Goal: Book appointment/travel/reservation

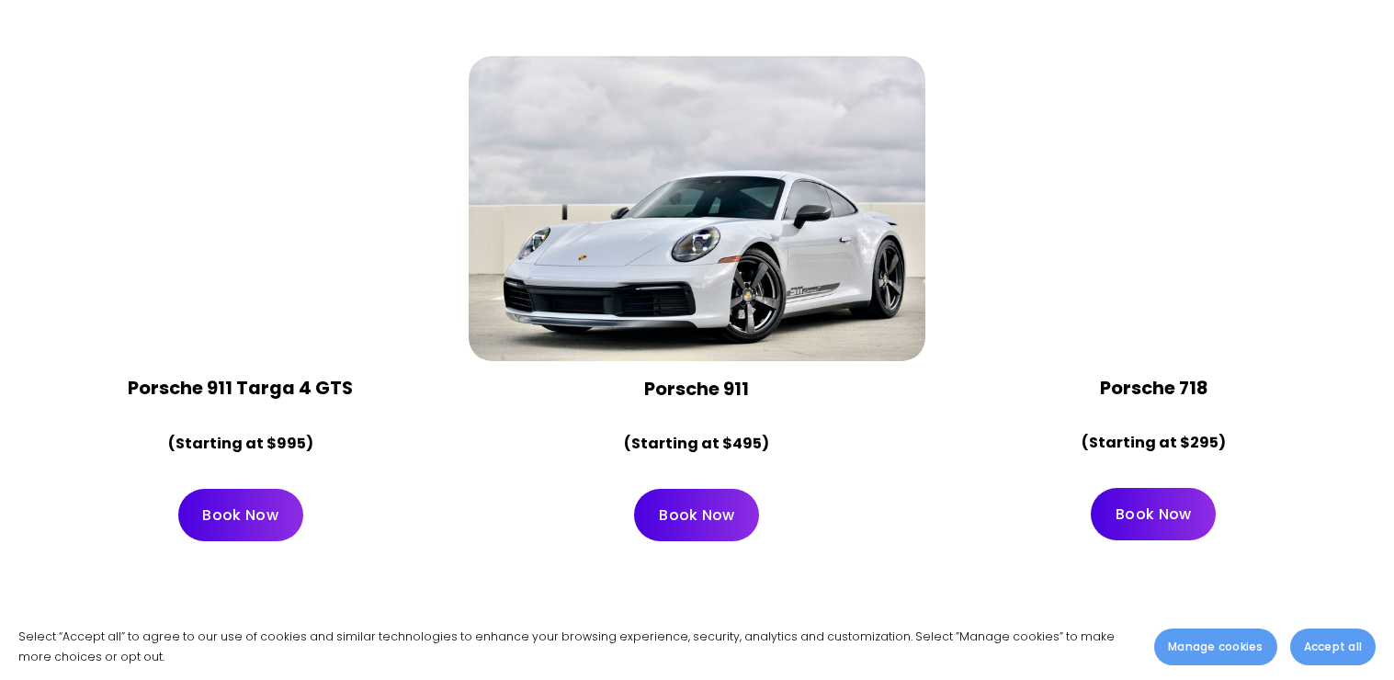
scroll to position [6432, 0]
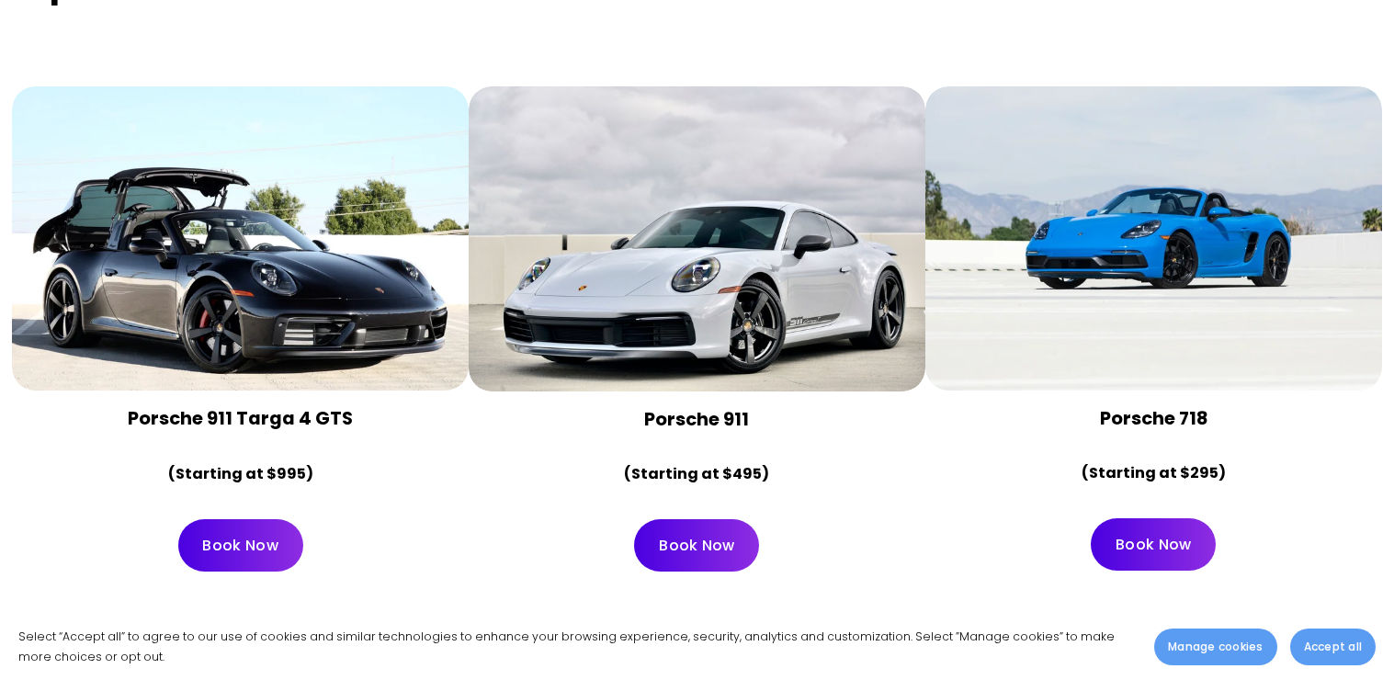
click at [255, 519] on link "Book Now" at bounding box center [240, 545] width 125 height 52
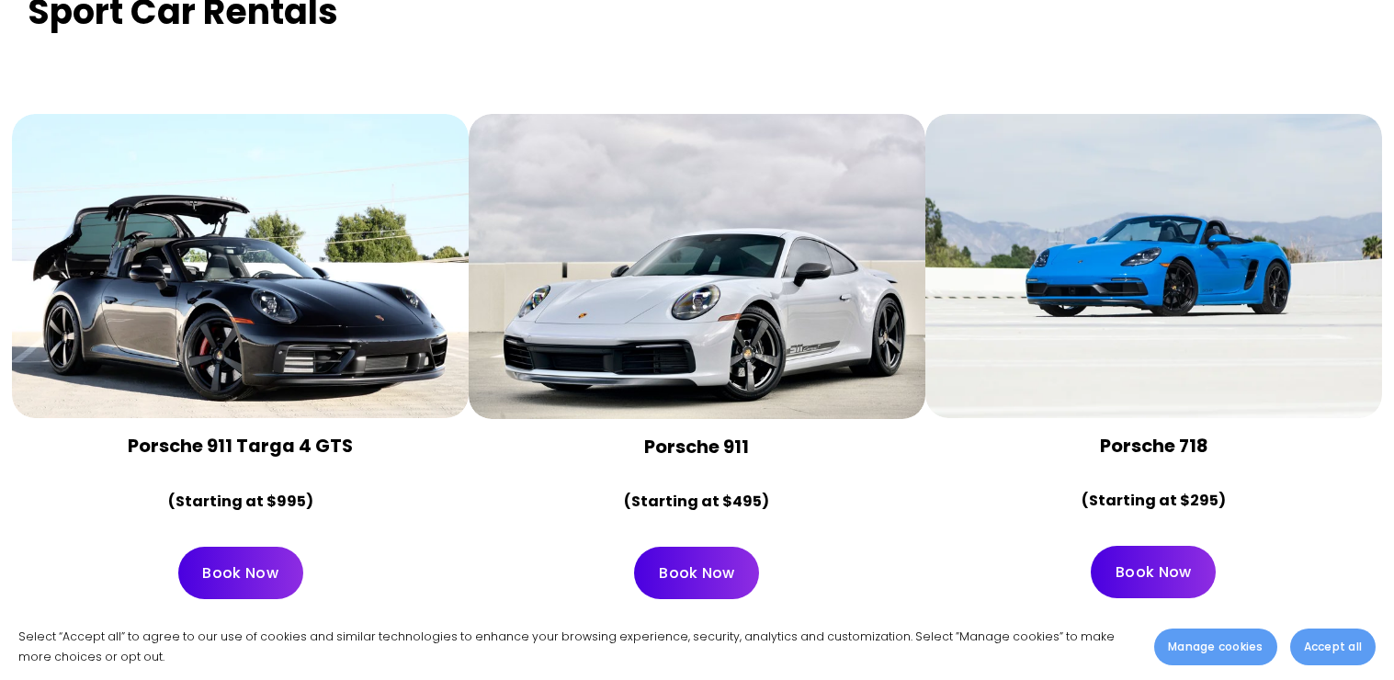
click at [251, 547] on link "Book Now" at bounding box center [240, 573] width 125 height 52
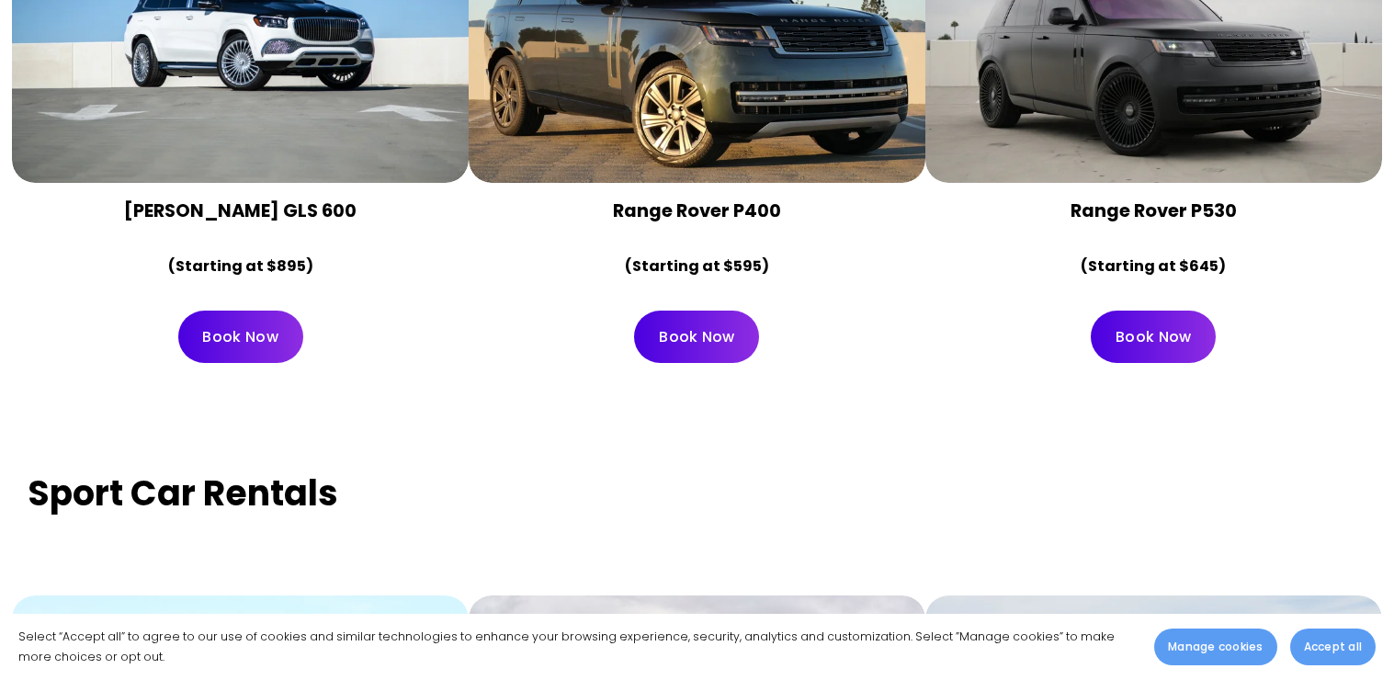
scroll to position [5917, 0]
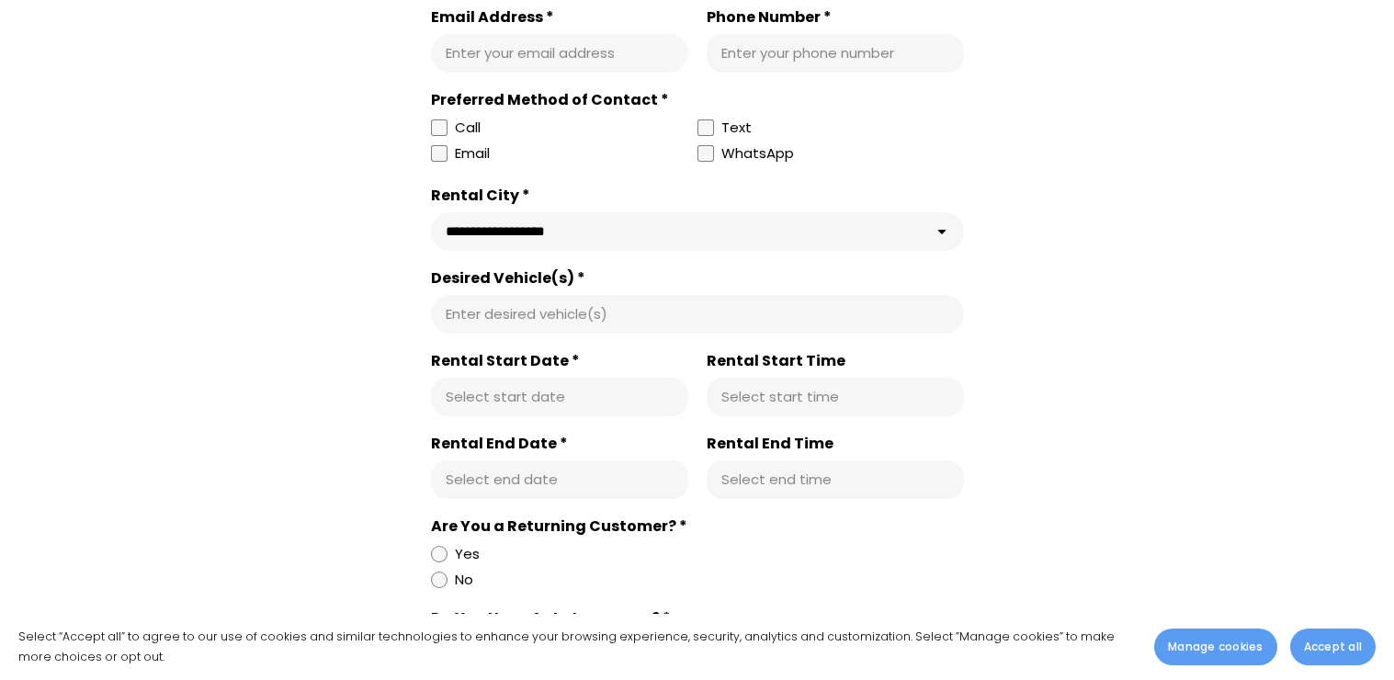
scroll to position [92, 0]
